Goal: Transaction & Acquisition: Purchase product/service

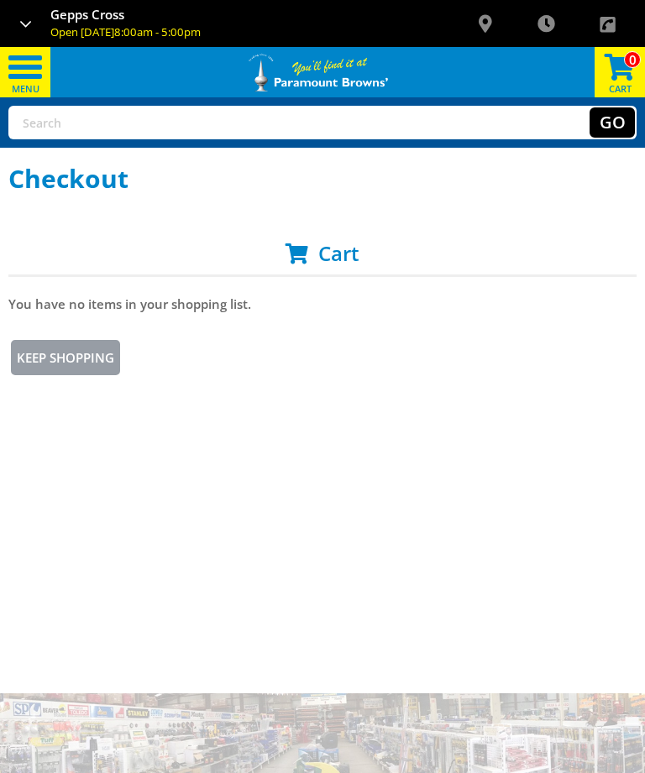
click at [50, 351] on link "Keep Shopping" at bounding box center [65, 358] width 114 height 40
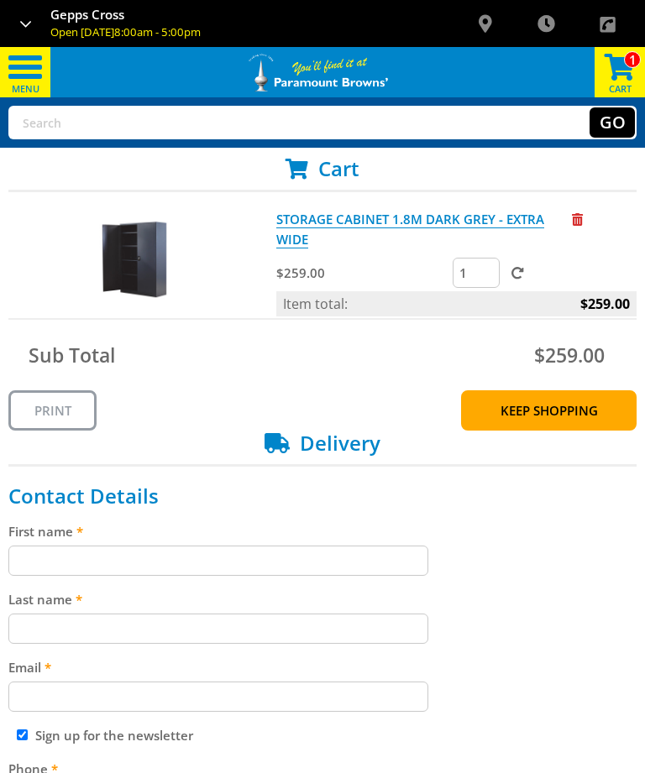
scroll to position [106, 0]
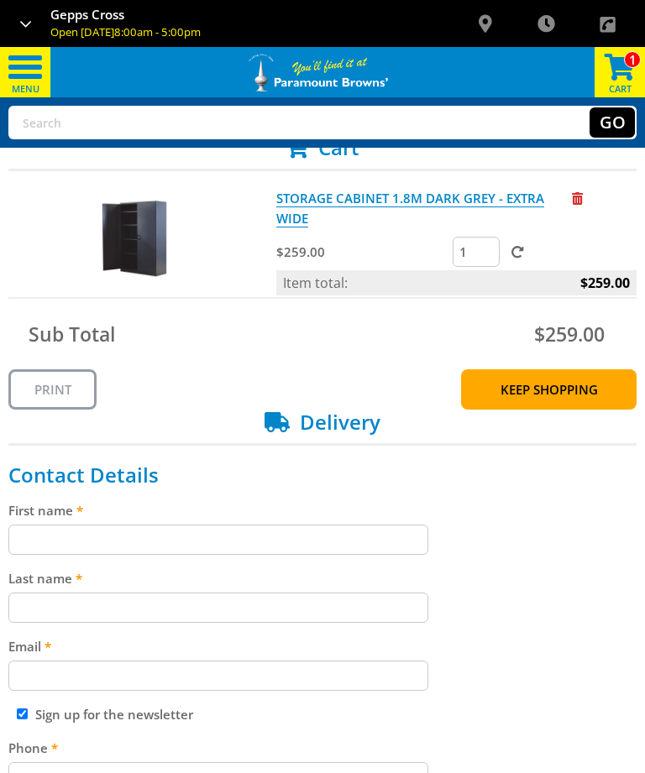
click at [207, 535] on input "First name" at bounding box center [218, 540] width 420 height 30
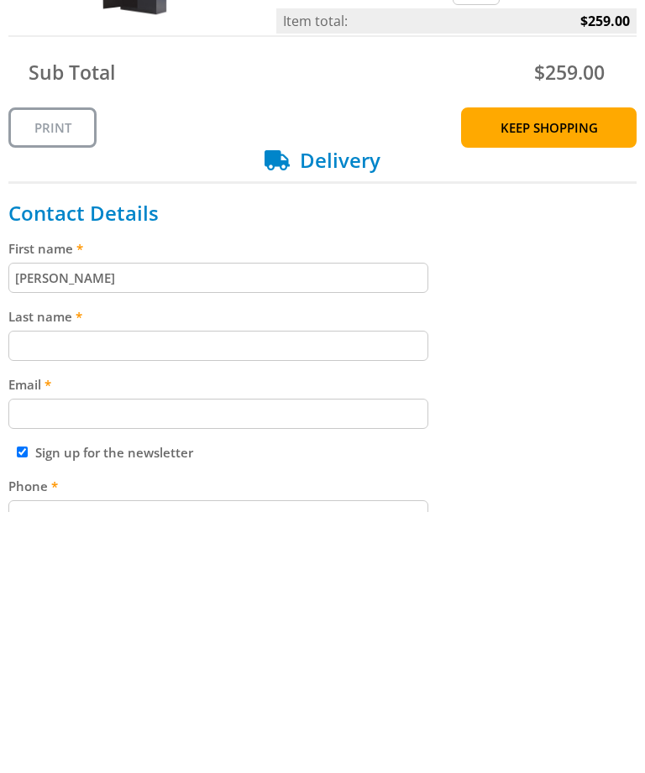
type input "Tania"
click at [116, 593] on input "Last name" at bounding box center [218, 608] width 420 height 30
type input "Holland"
click at [160, 661] on input "Email" at bounding box center [218, 676] width 420 height 30
type input "taniaholland"
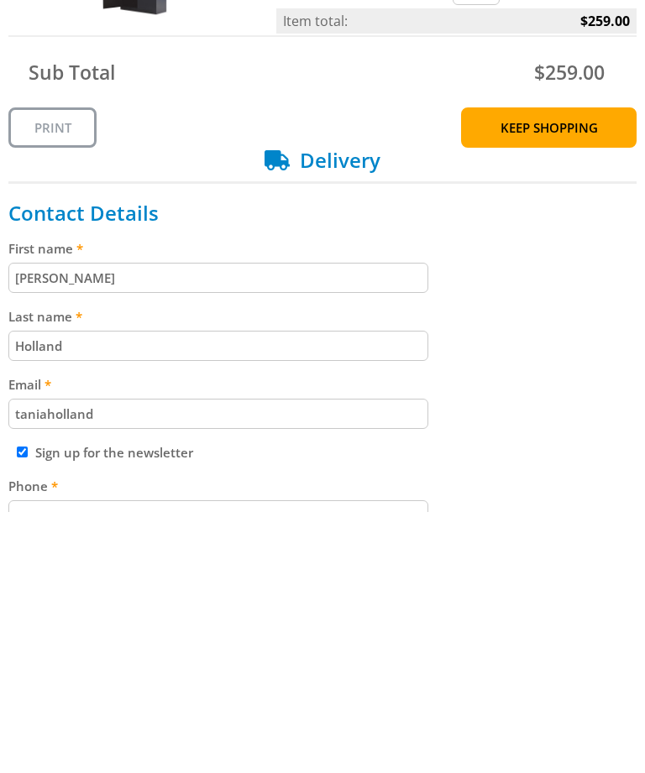
scroll to position [0, 0]
